Goal: Task Accomplishment & Management: Manage account settings

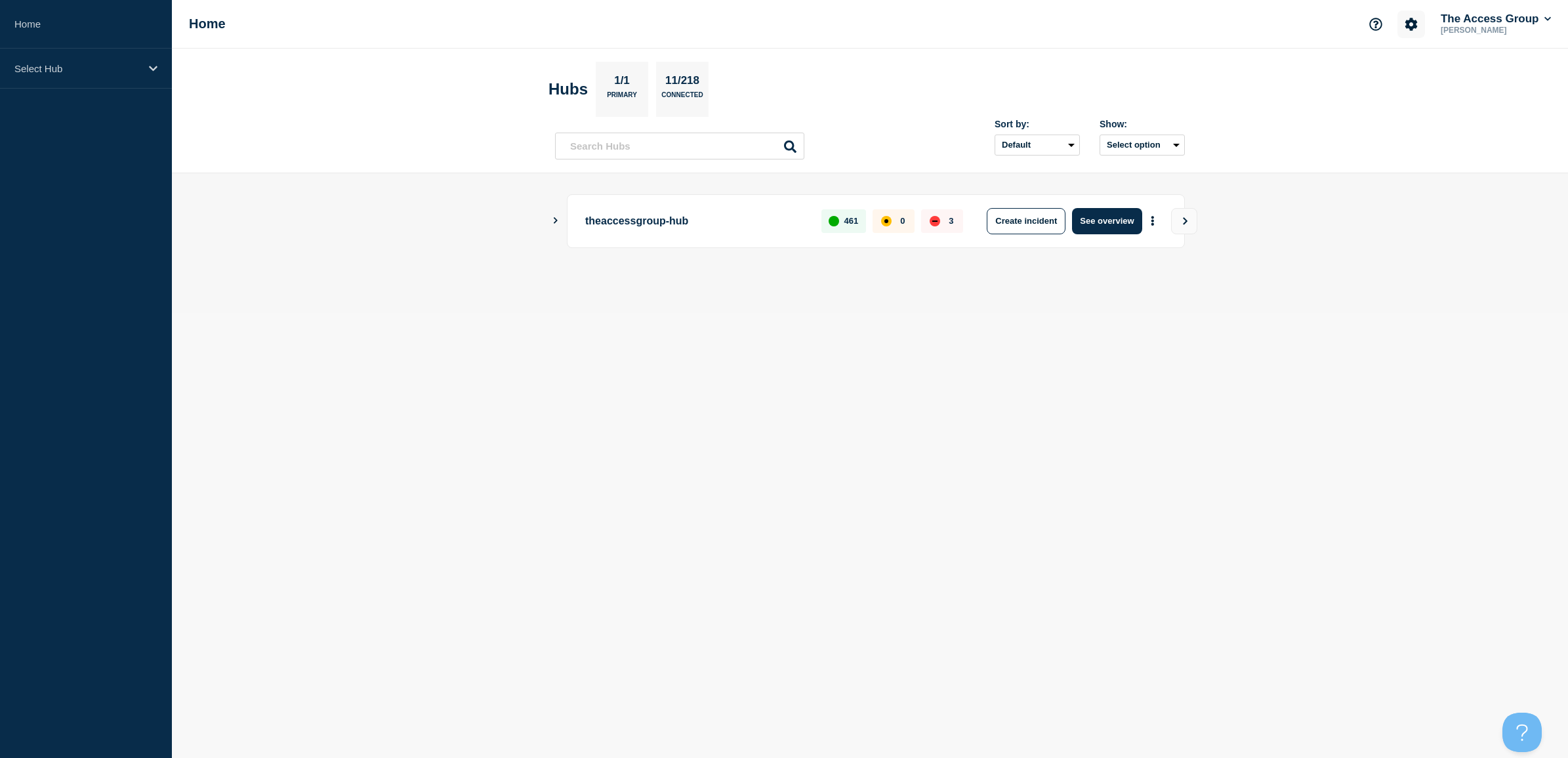
click at [1407, 25] on icon "Account settings" at bounding box center [1411, 24] width 13 height 13
click at [1404, 77] on link "Team Members" at bounding box center [1409, 77] width 67 height 11
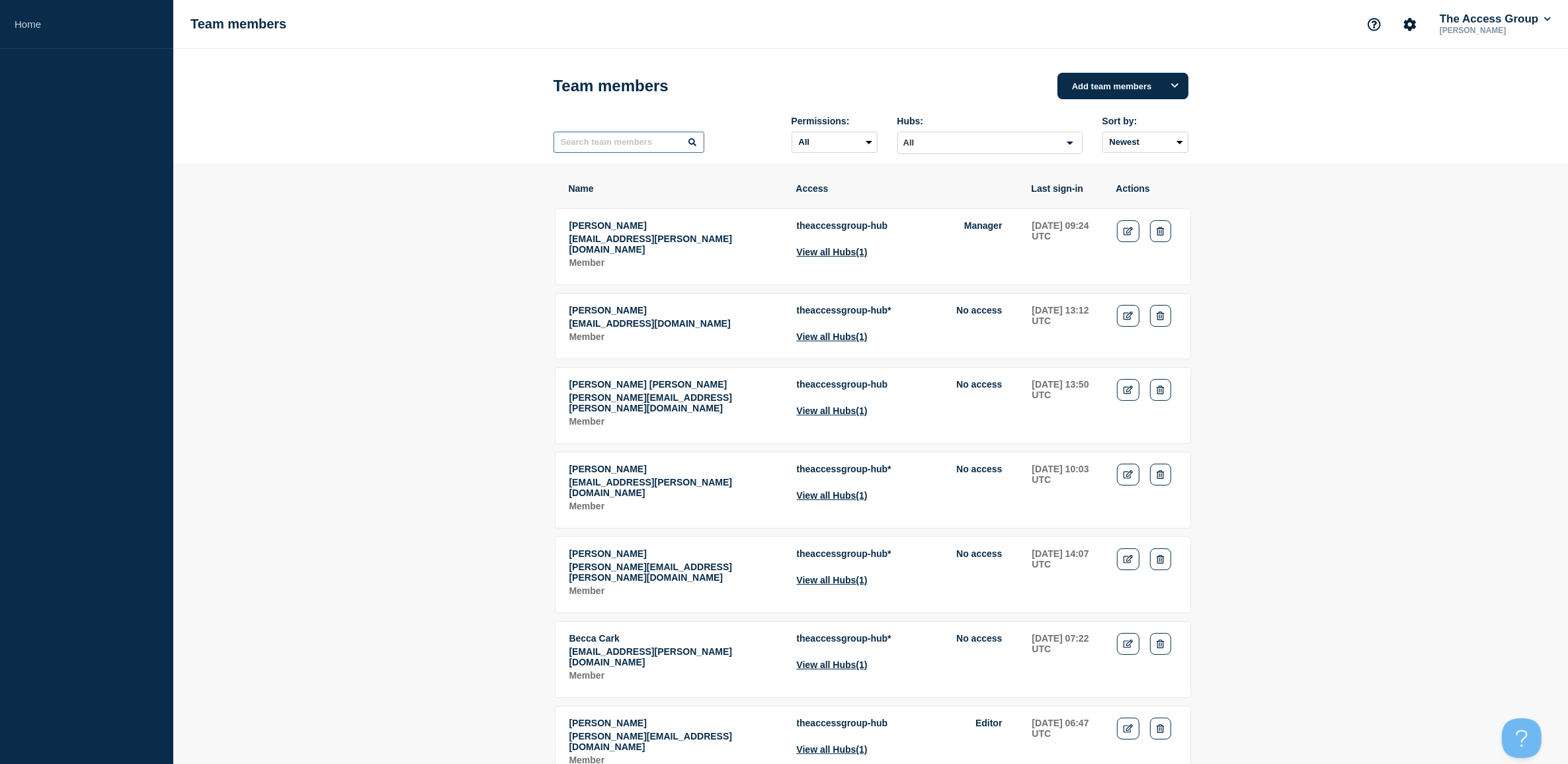
click at [593, 146] on input "text" at bounding box center [629, 141] width 151 height 21
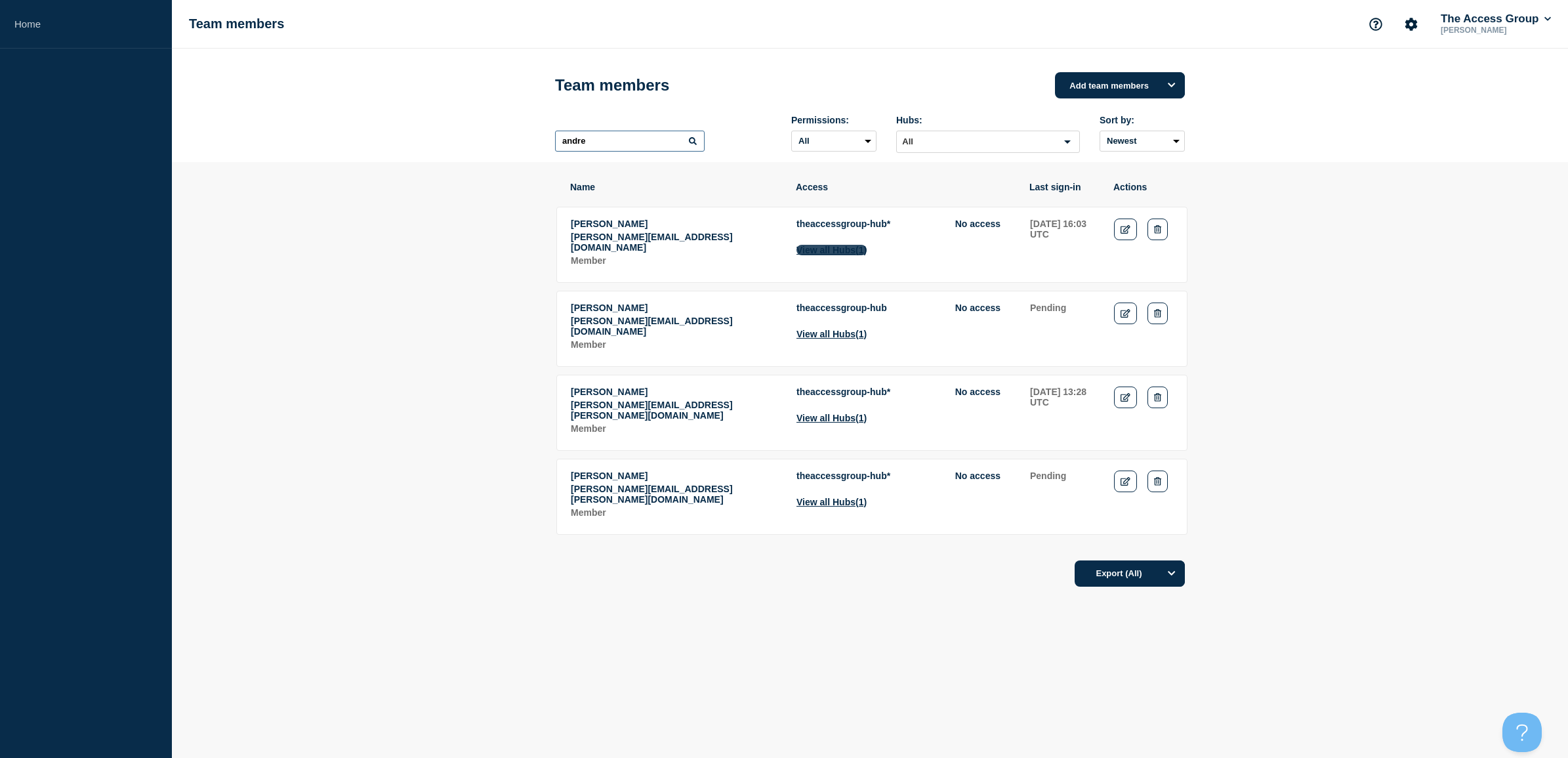
type input "andre"
click at [801, 255] on button "View all Hubs (1)" at bounding box center [831, 251] width 70 height 11
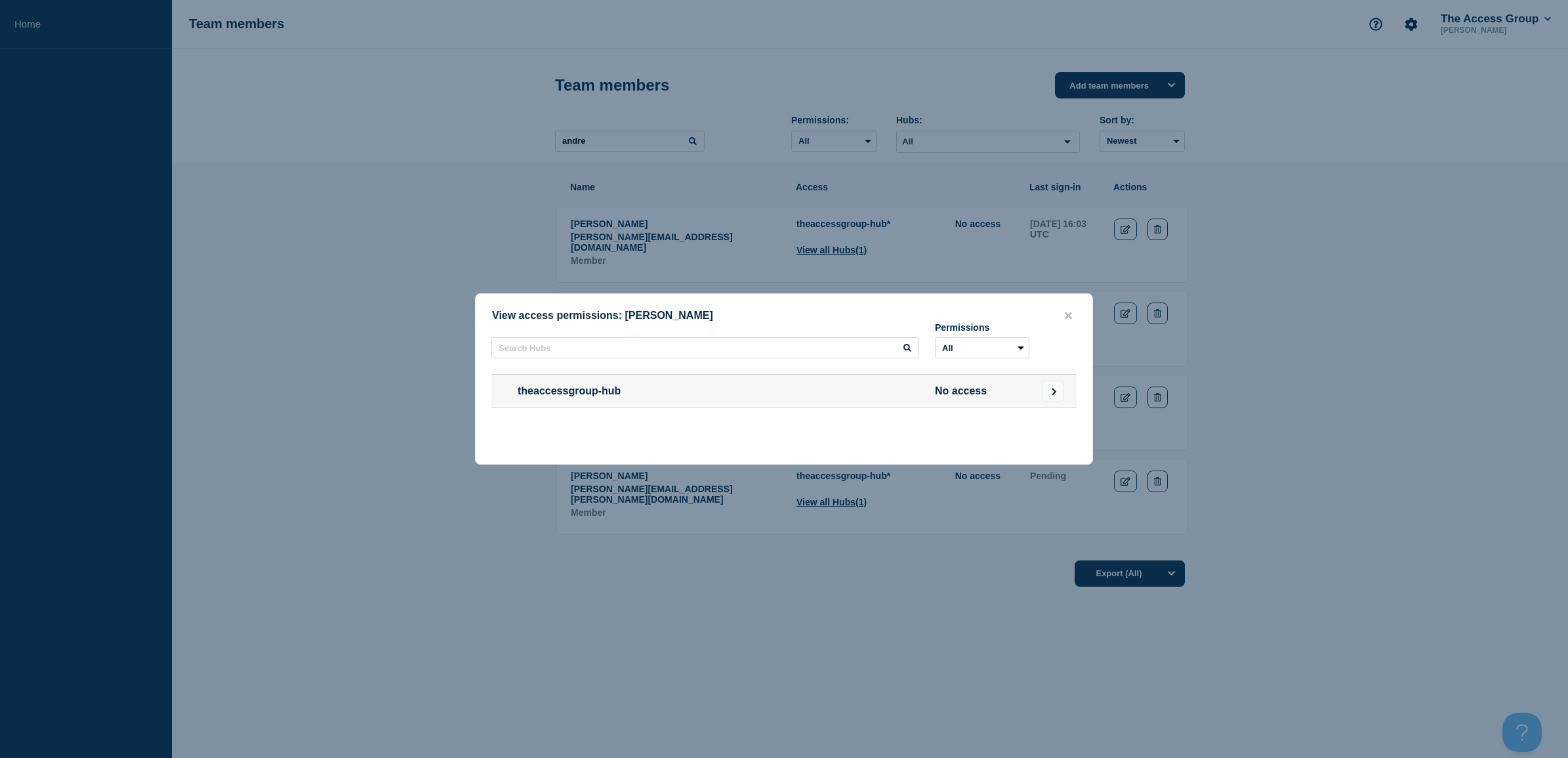
click at [1115, 236] on div at bounding box center [784, 379] width 1568 height 758
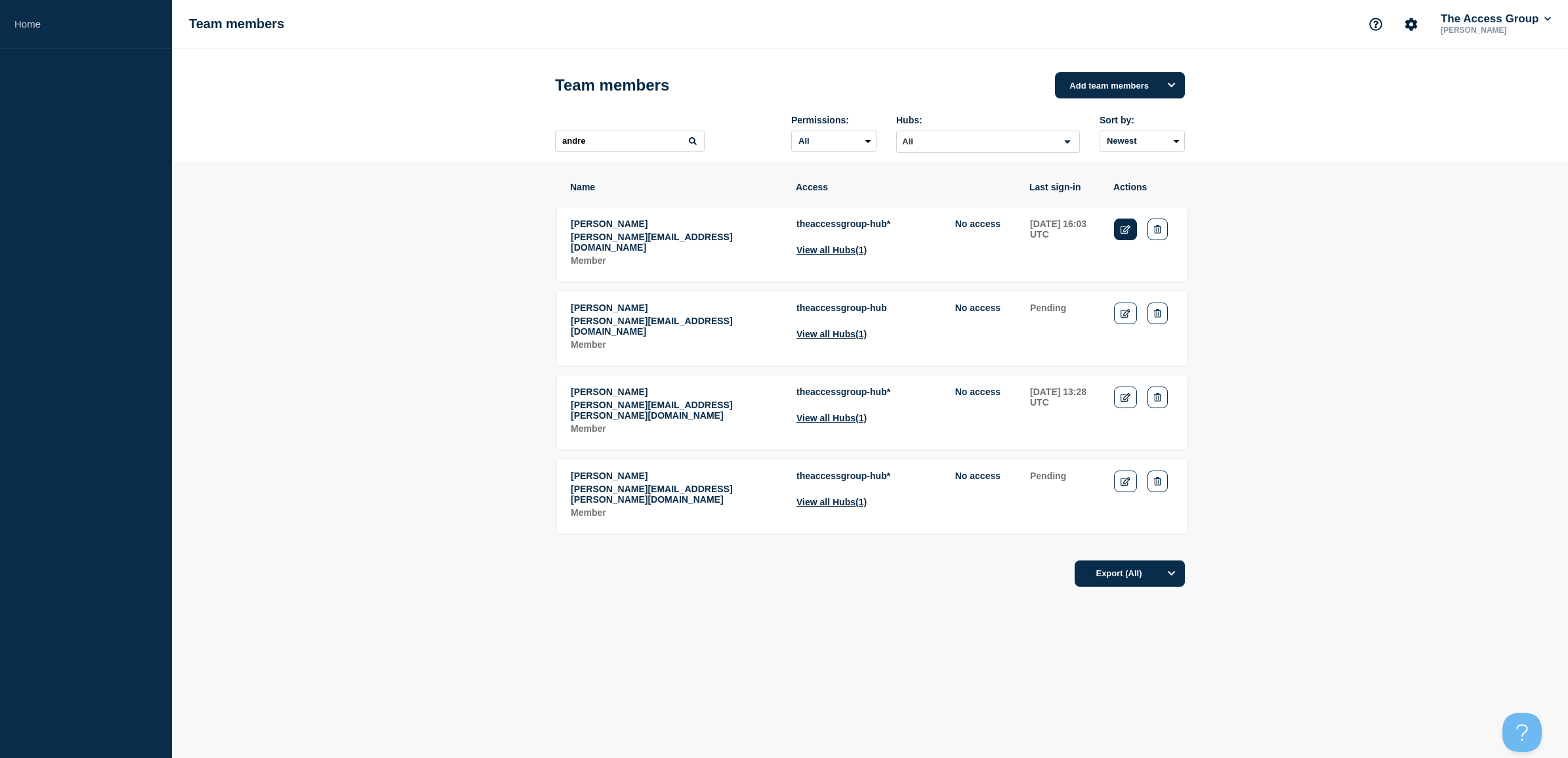
click at [1123, 233] on icon "Edit" at bounding box center [1125, 229] width 10 height 8
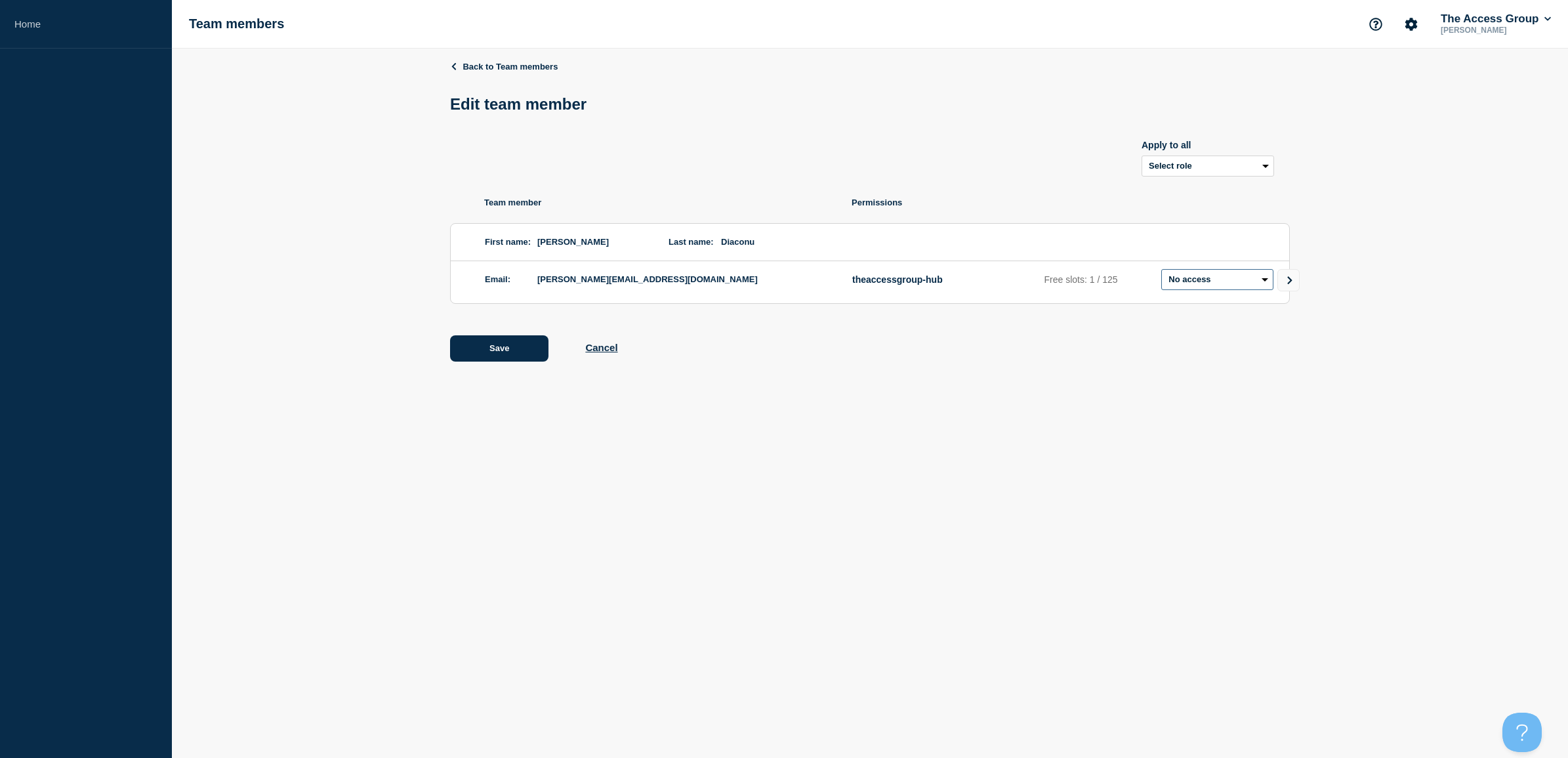
click at [1250, 289] on select "Admin Manager Editor No access" at bounding box center [1217, 279] width 112 height 21
click at [451, 67] on icon at bounding box center [453, 66] width 8 height 7
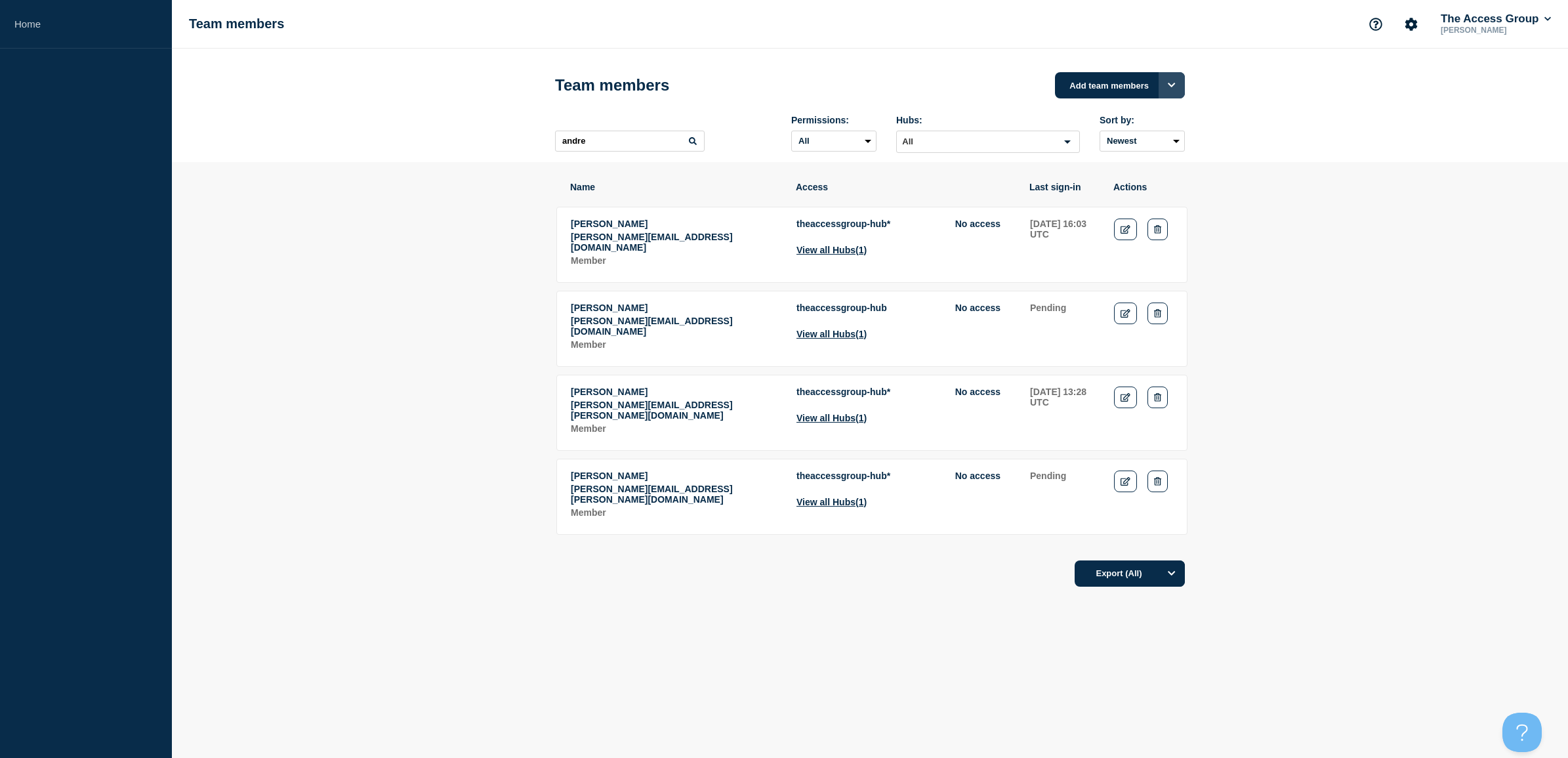
click at [1175, 84] on icon "Options" at bounding box center [1171, 85] width 8 height 8
click at [1117, 208] on button "Add members to single Connected Hub" at bounding box center [1131, 216] width 86 height 33
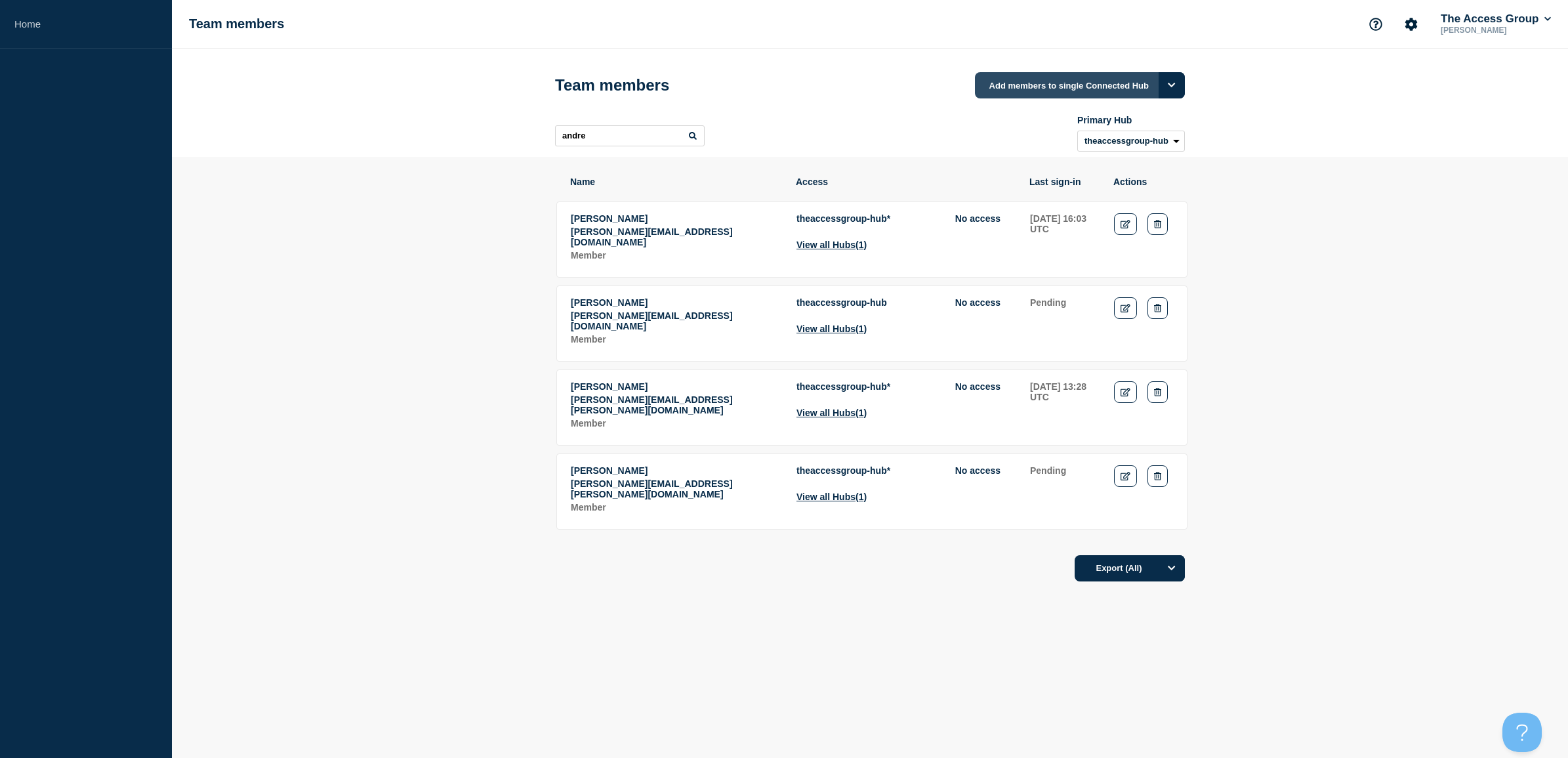
click at [1128, 88] on button "Add members to single Connected Hub" at bounding box center [1080, 85] width 210 height 26
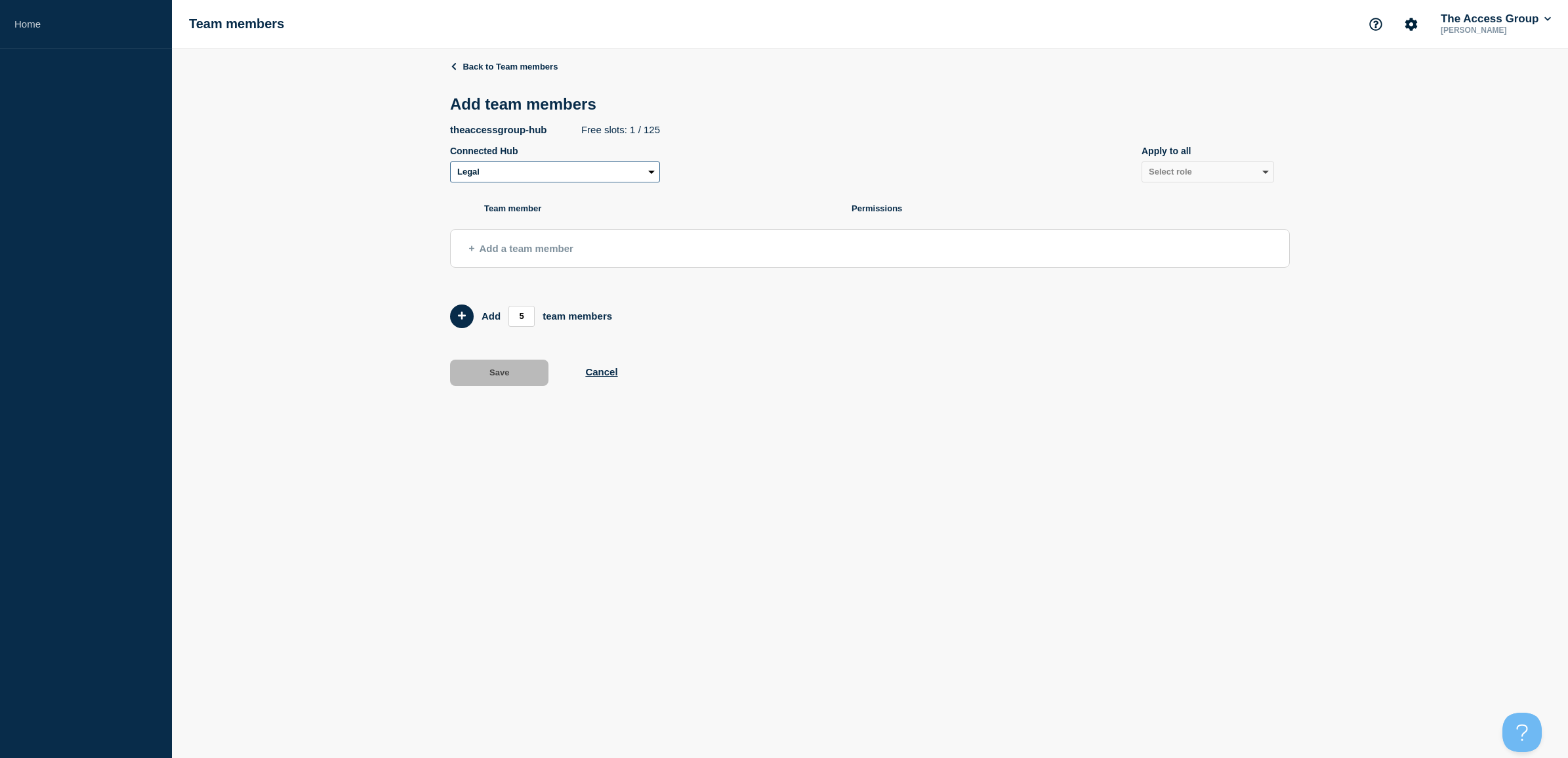
click at [636, 175] on select "Legal Recruitment Enterprise Resource Planning (ERP) Hospitality NPE Access Pay…" at bounding box center [555, 171] width 210 height 21
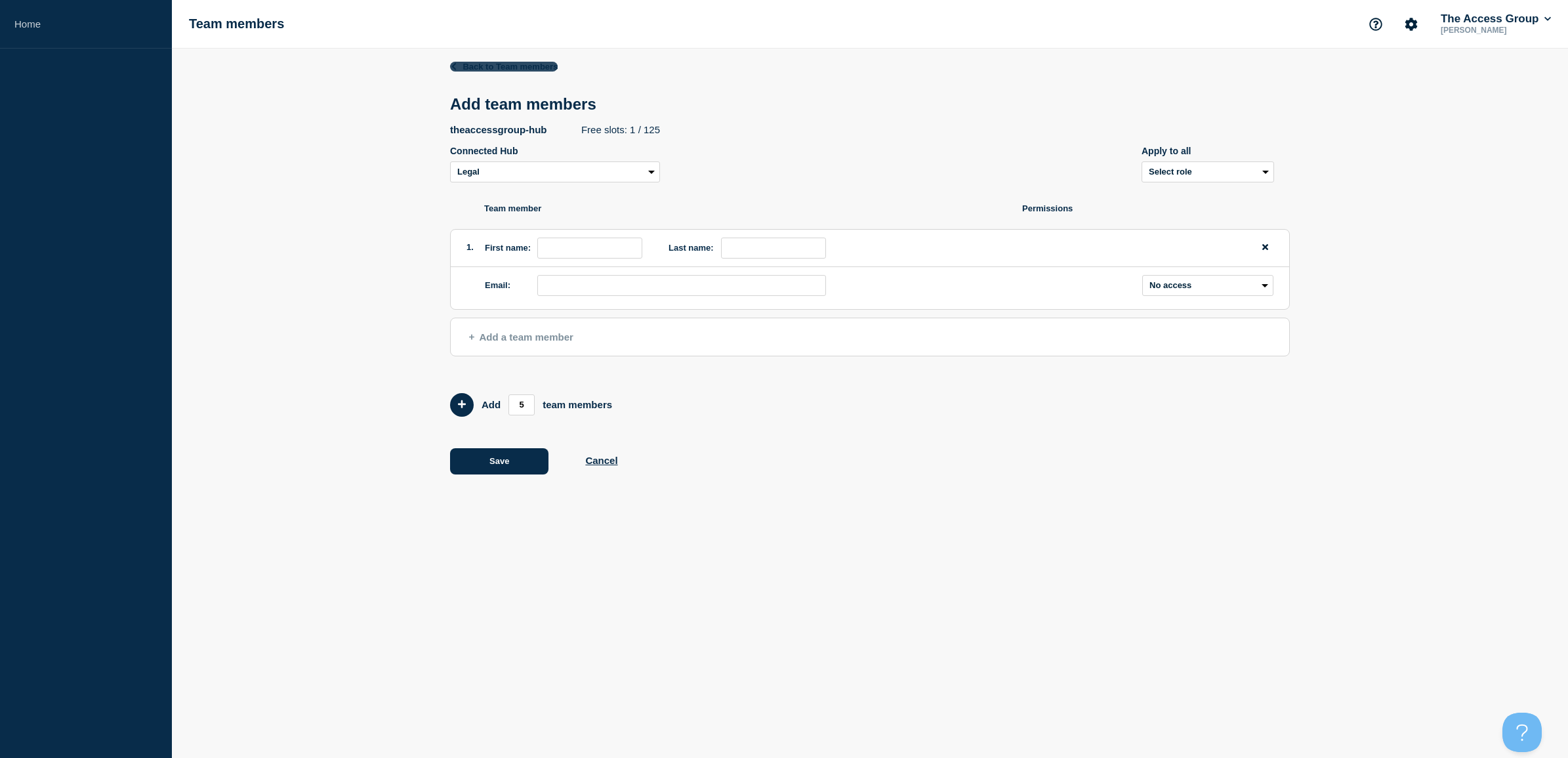
click at [468, 64] on link "Back to Team members" at bounding box center [504, 67] width 107 height 10
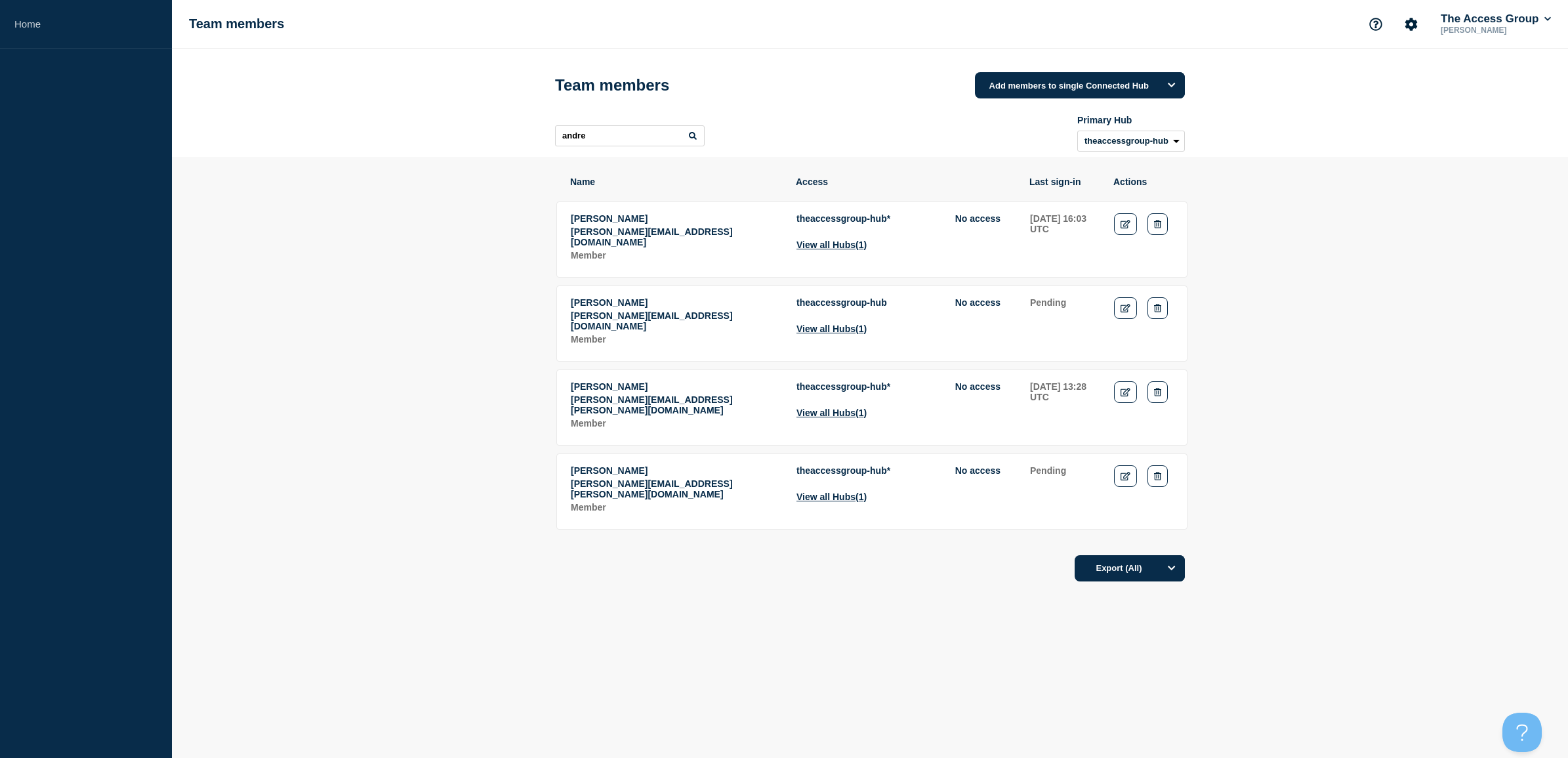
drag, startPoint x: 499, startPoint y: 136, endPoint x: 595, endPoint y: 117, distance: 97.9
click at [497, 136] on header "Team members Add members to single Connected Hub andre Primary Hub theaccessgro…" at bounding box center [870, 102] width 1396 height 108
click at [1170, 84] on icon "Options" at bounding box center [1171, 85] width 8 height 8
click at [1048, 149] on button "Add single member to Connected Hubs" at bounding box center [1091, 149] width 166 height 22
click at [1053, 86] on button "Add single member to Connected Hubs" at bounding box center [1080, 85] width 210 height 26
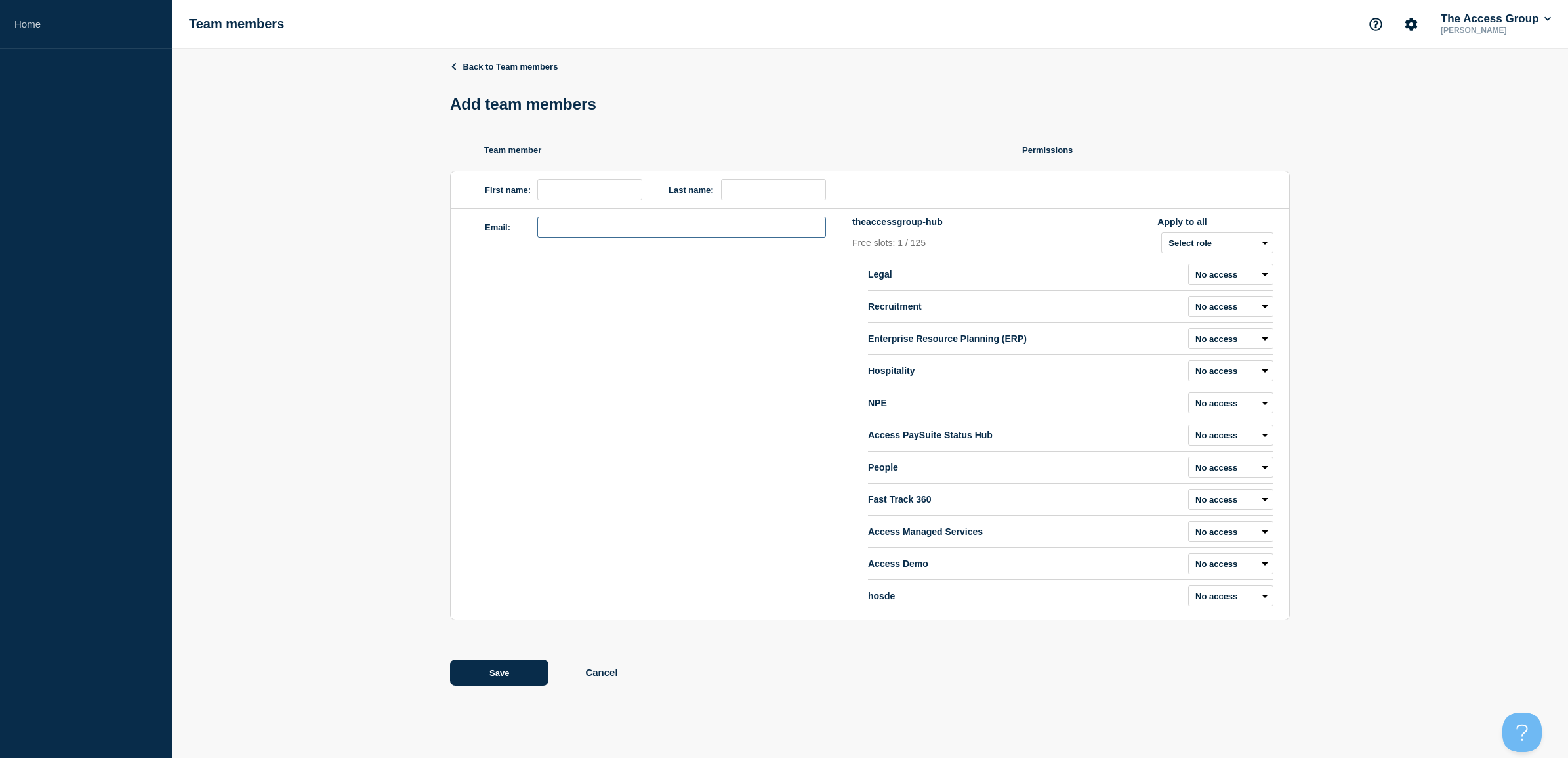
click at [562, 236] on input "email" at bounding box center [681, 227] width 289 height 21
paste input "(graham.bell@theaccessgroup.com"
drag, startPoint x: 536, startPoint y: 227, endPoint x: 459, endPoint y: 200, distance: 81.6
click at [461, 210] on div "Email: (graham.bell@theaccessgroup.com theaccessgroup-hub Apply to all Free slo…" at bounding box center [870, 414] width 839 height 411
type input "graham.bell@theaccessgroup.com"
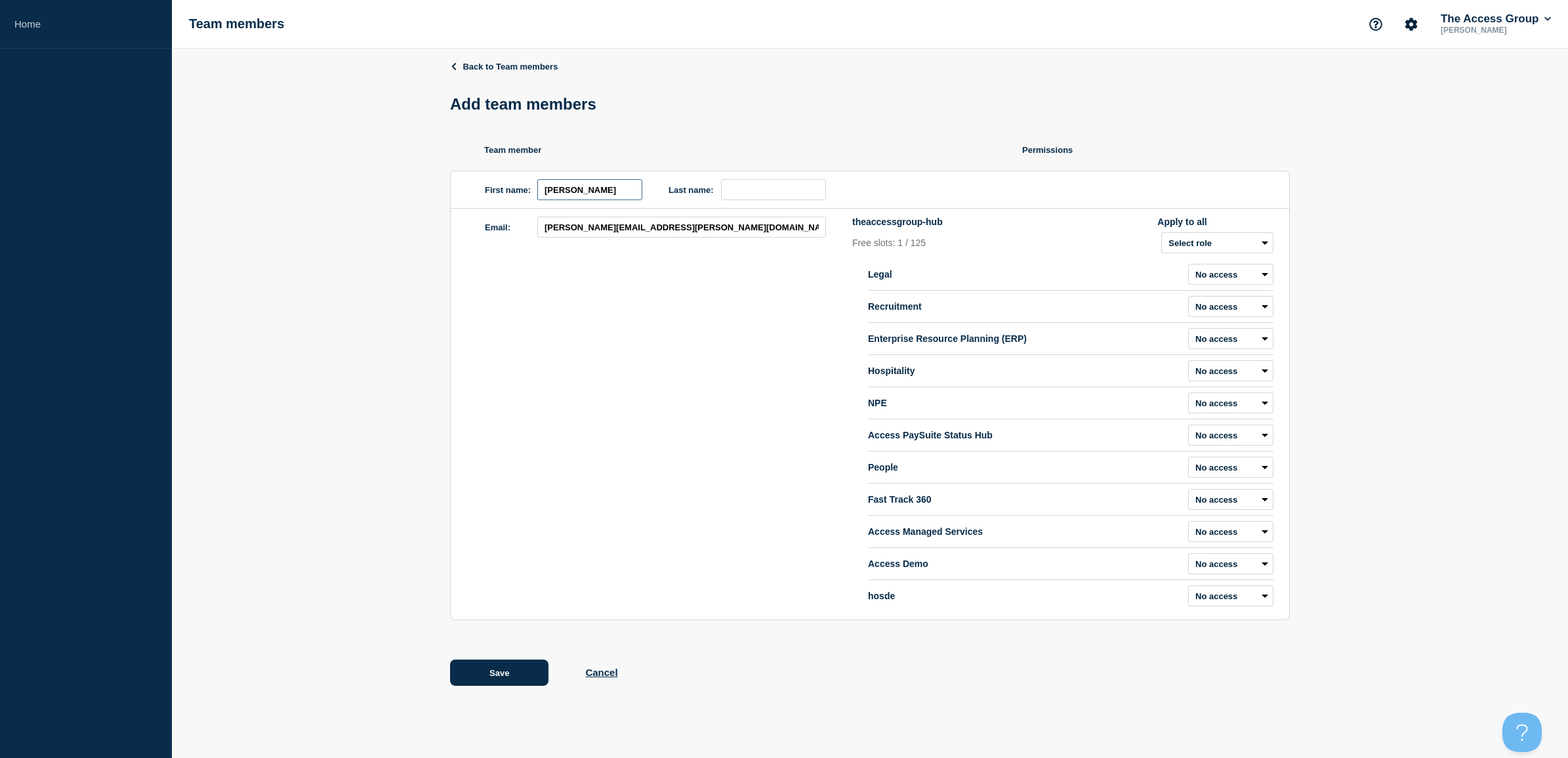
type input "Graham"
type input "Bell"
click at [1236, 407] on select "Admin Manager Editor No access" at bounding box center [1231, 403] width 86 height 21
select select "6"
click at [1188, 414] on select "Admin Manager Editor No access" at bounding box center [1231, 403] width 86 height 21
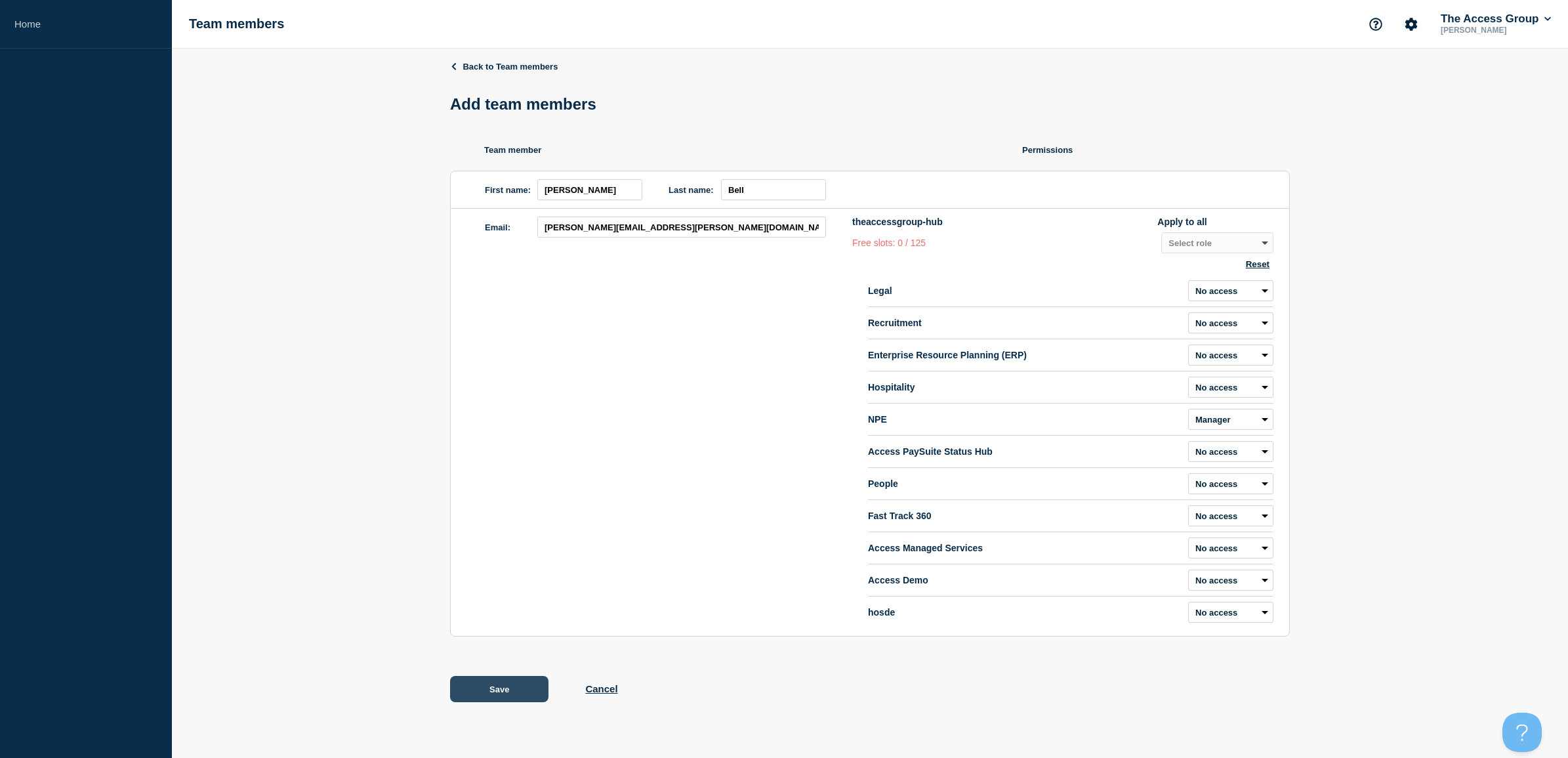
click at [499, 698] on button "Save" at bounding box center [499, 689] width 98 height 26
